Goal: Task Accomplishment & Management: Manage account settings

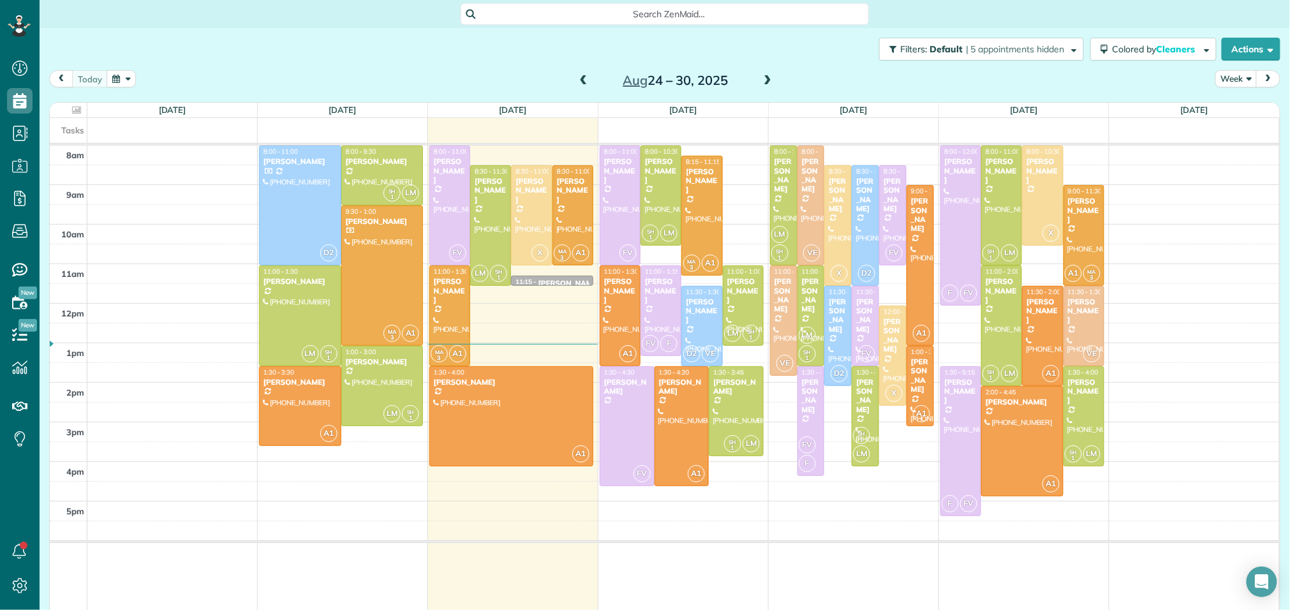
scroll to position [5, 5]
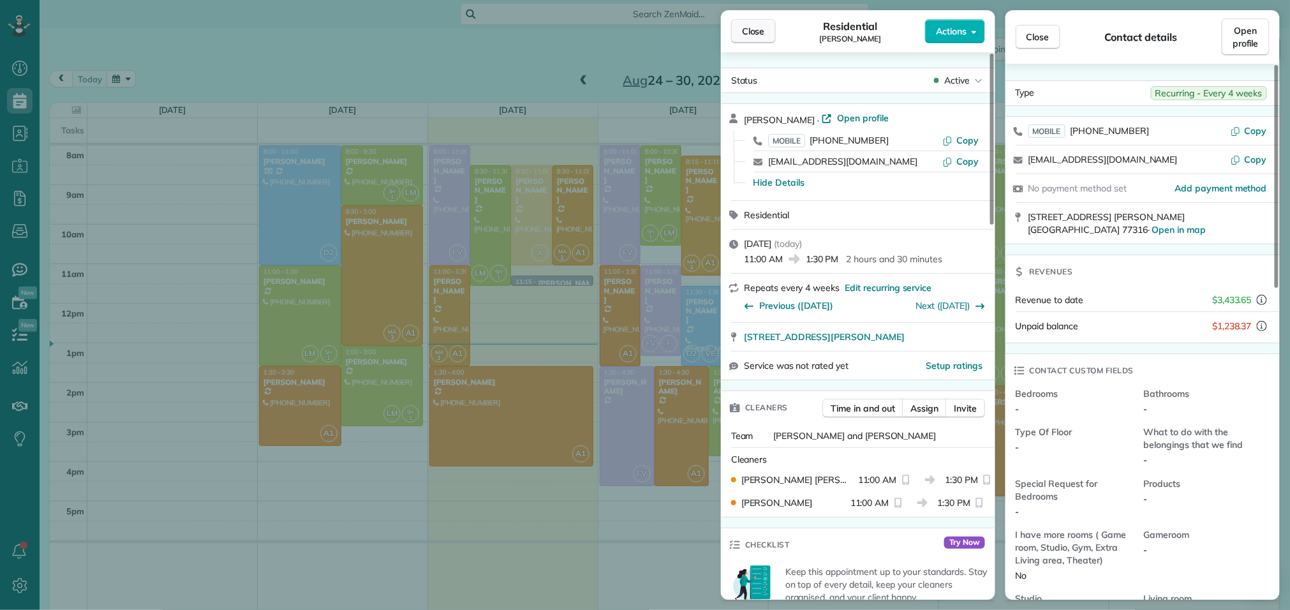
scroll to position [17, 0]
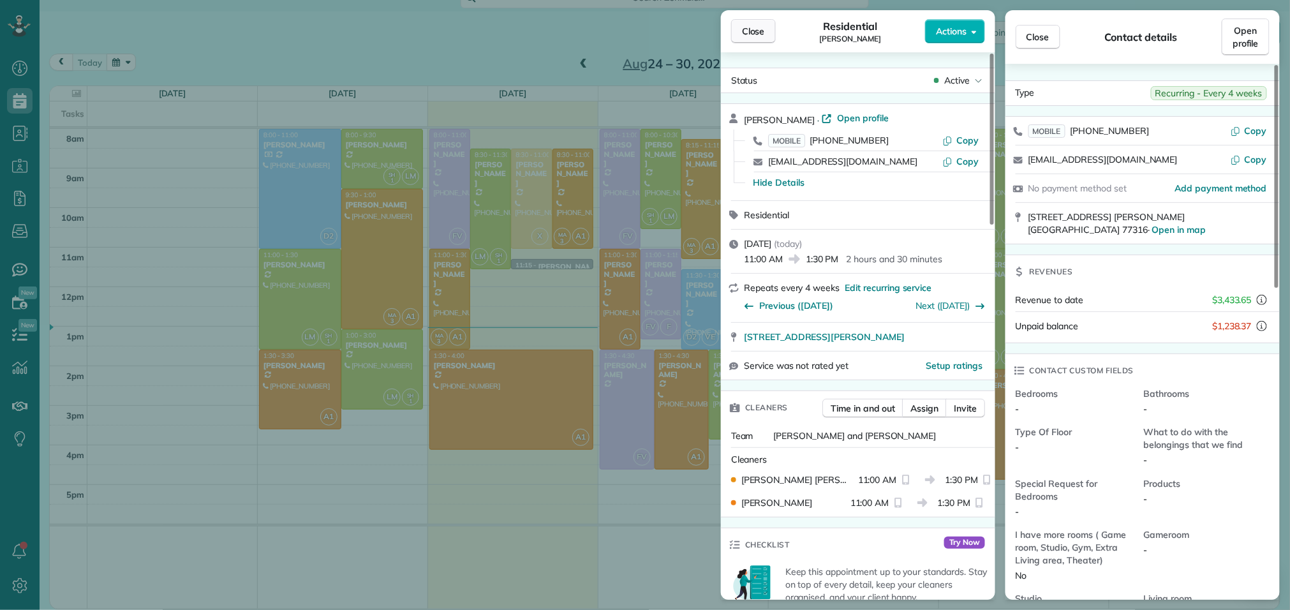
click at [761, 31] on span "Close" at bounding box center [753, 31] width 23 height 13
